Goal: Task Accomplishment & Management: Use online tool/utility

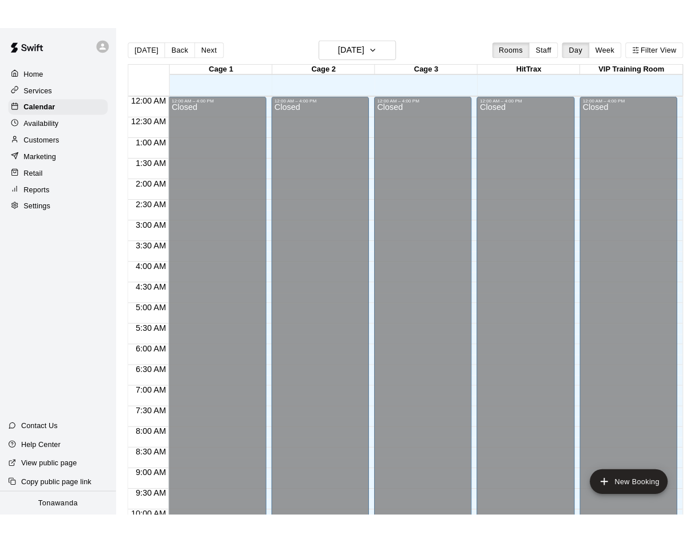
scroll to position [530, 0]
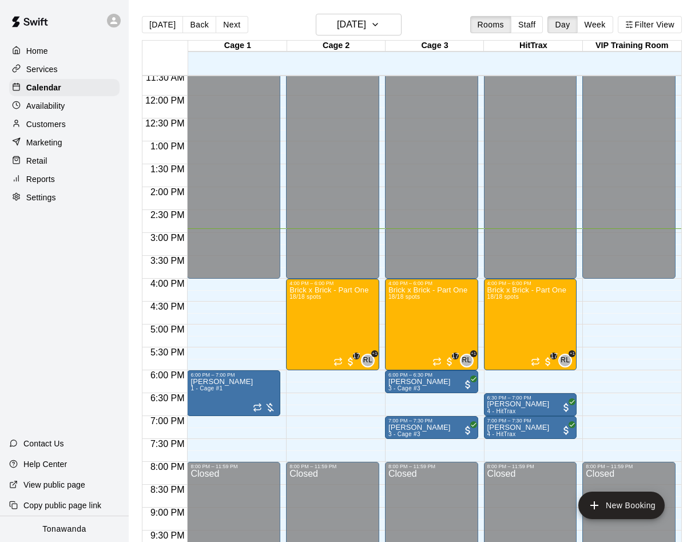
click at [42, 160] on p "Retail" at bounding box center [36, 160] width 21 height 11
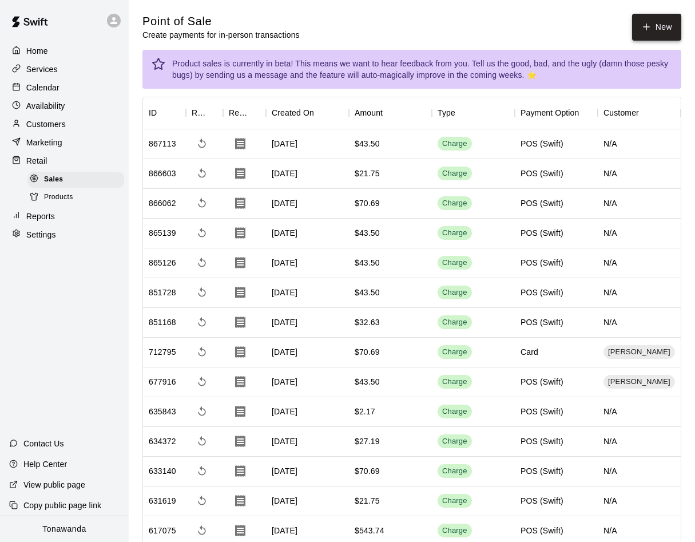
click at [652, 23] on button "New" at bounding box center [656, 27] width 49 height 27
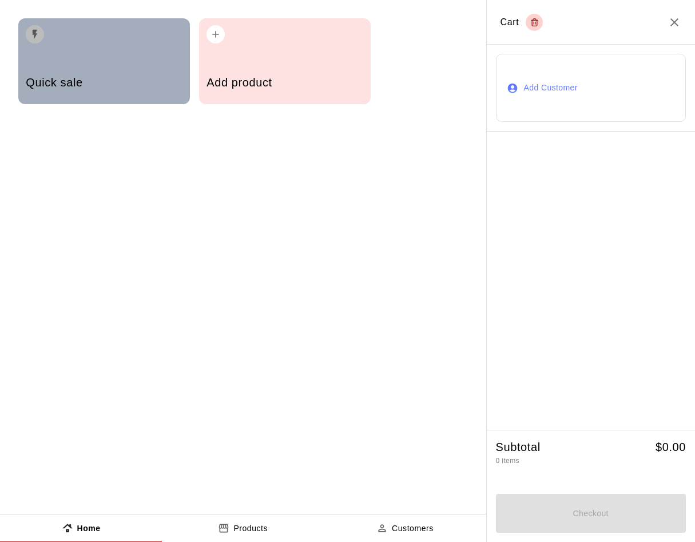
click at [111, 77] on h5 "Quick sale" at bounding box center [104, 82] width 156 height 15
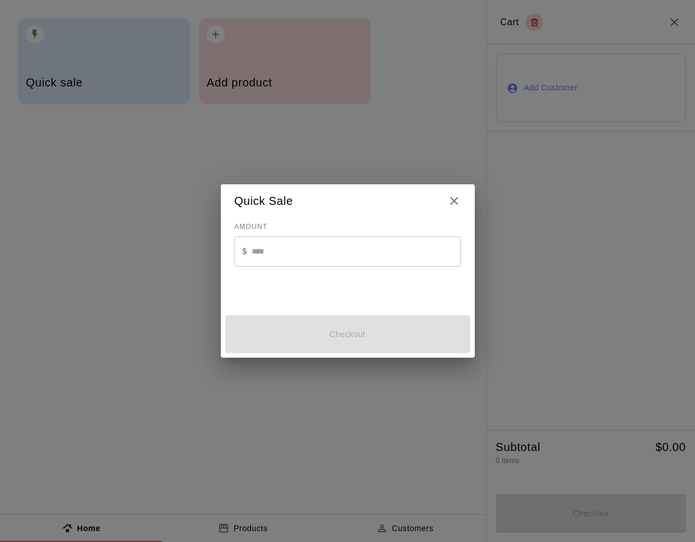
click at [263, 255] on input "text" at bounding box center [356, 251] width 209 height 30
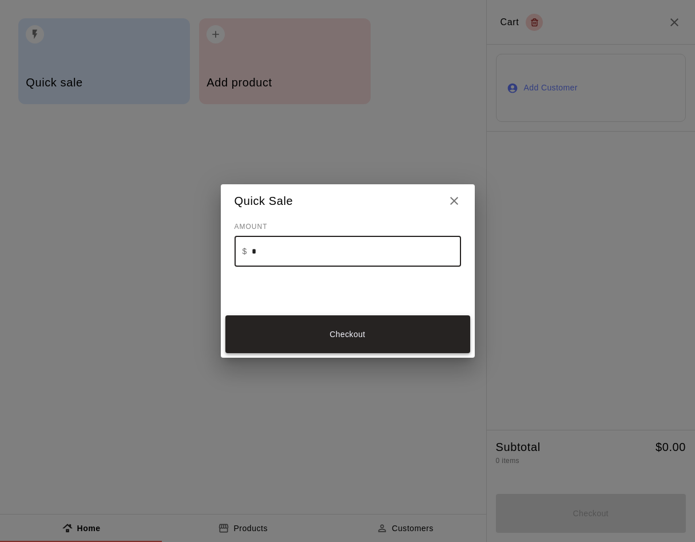
type input "*"
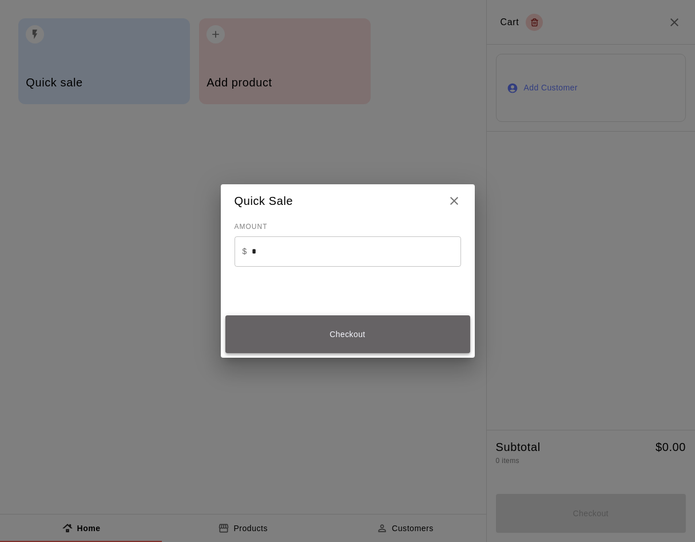
click at [334, 336] on button "Checkout" at bounding box center [347, 334] width 245 height 38
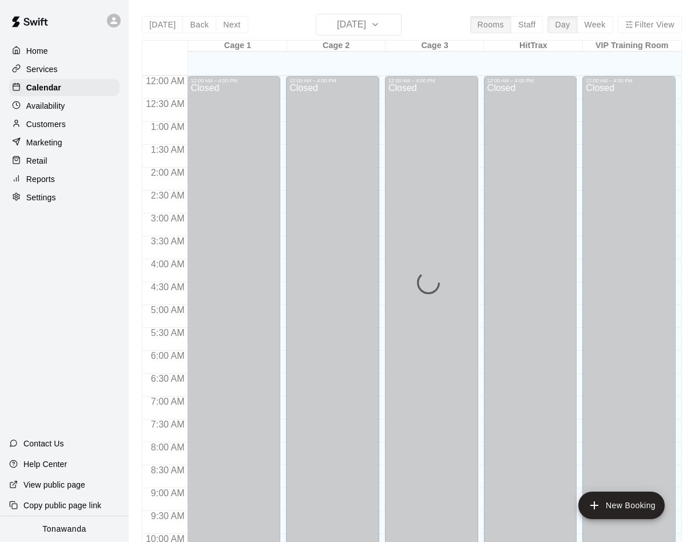
scroll to position [586, 0]
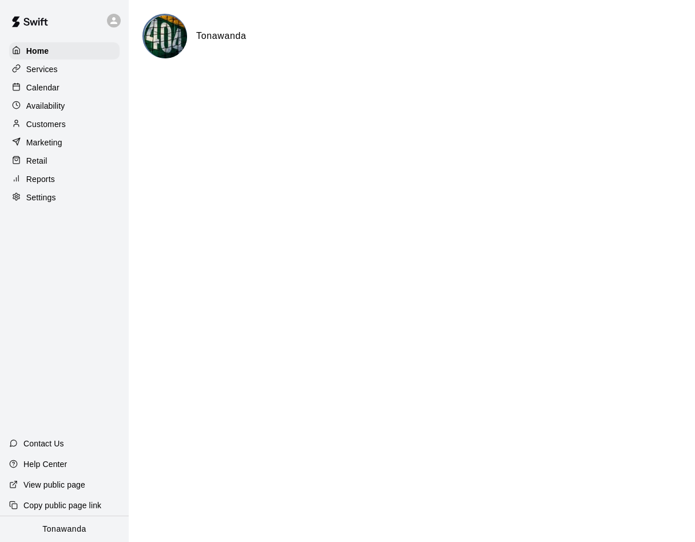
click at [53, 125] on p "Customers" at bounding box center [45, 123] width 39 height 11
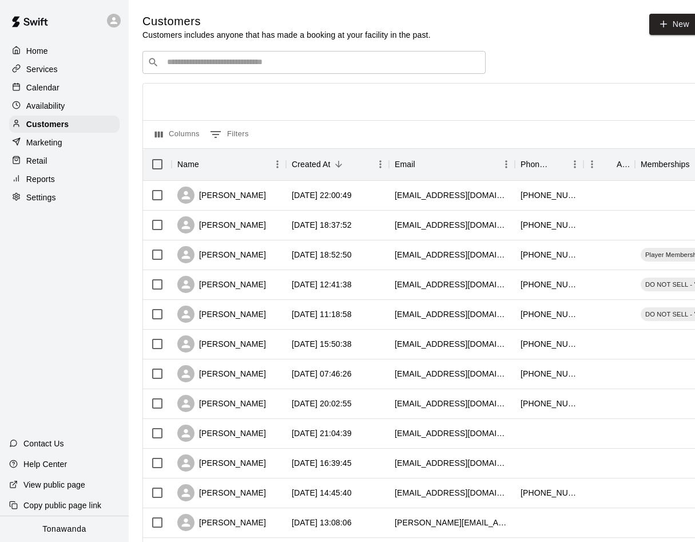
click at [196, 64] on input "Search customers by name or email" at bounding box center [322, 62] width 317 height 11
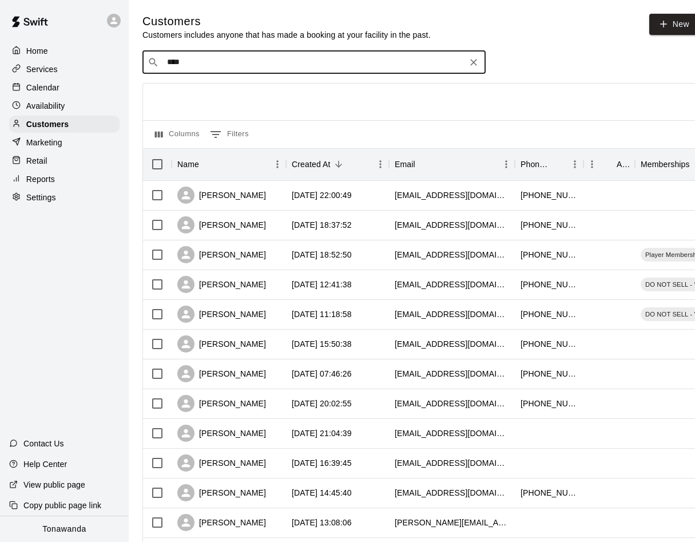
type input "*****"
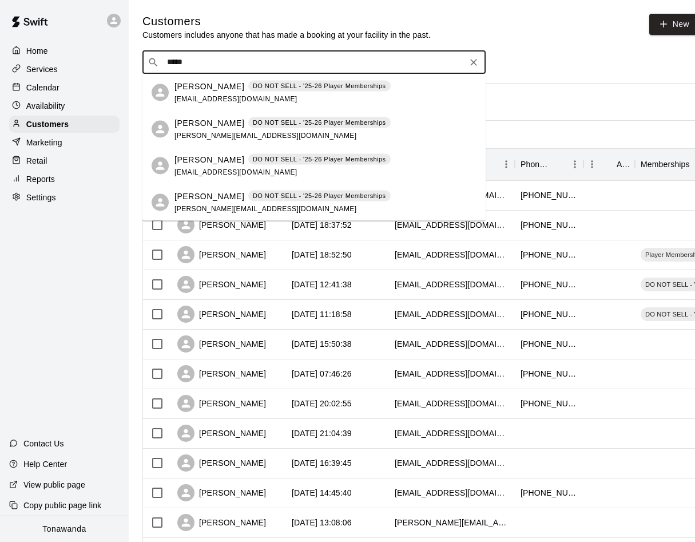
click at [197, 131] on span "matthew.burke910@gmail.com" at bounding box center [265, 135] width 182 height 8
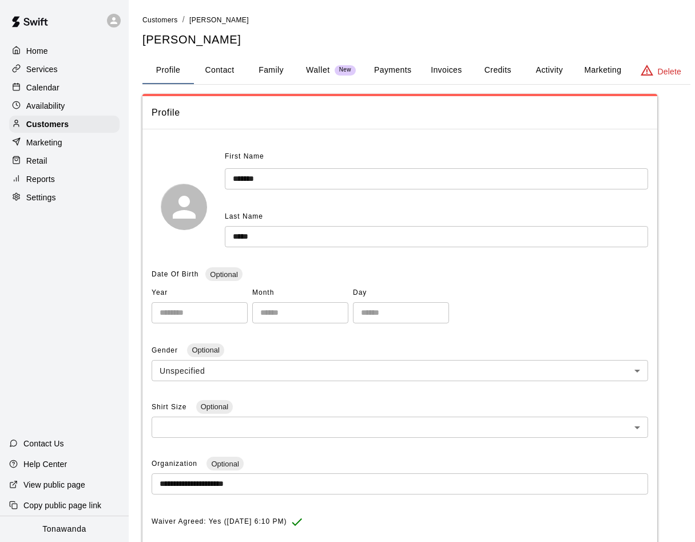
click at [376, 72] on button "Payments" at bounding box center [392, 70] width 55 height 27
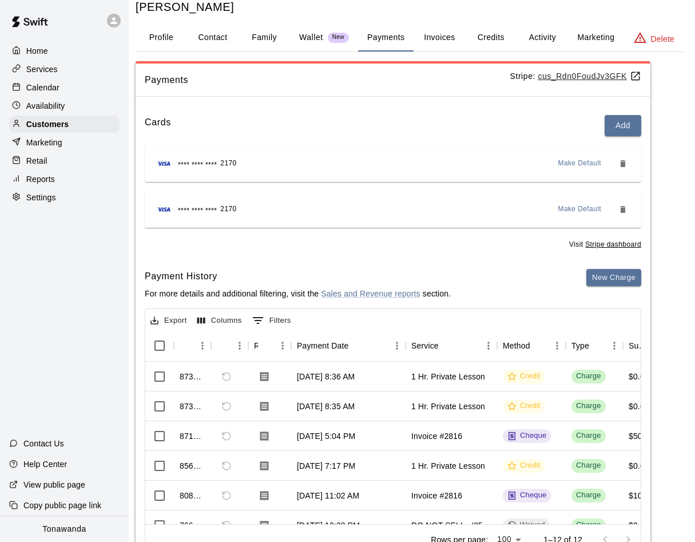
scroll to position [0, 7]
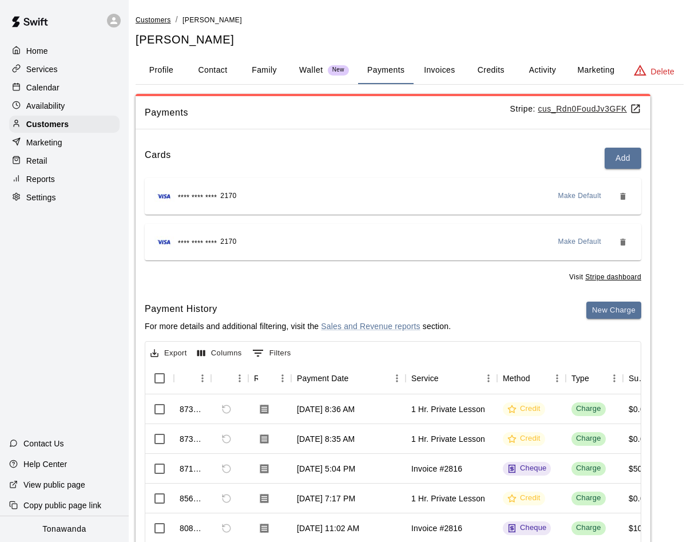
click at [148, 21] on span "Customers" at bounding box center [153, 20] width 35 height 8
